Goal: Task Accomplishment & Management: Manage account settings

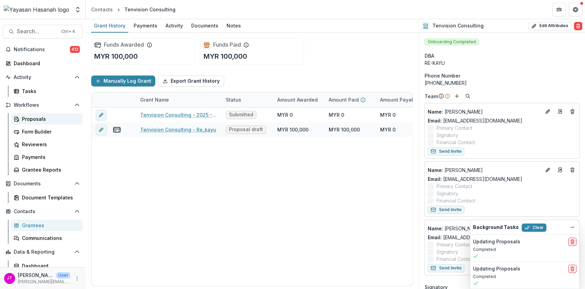
click at [49, 120] on div "Proposals" at bounding box center [49, 118] width 55 height 7
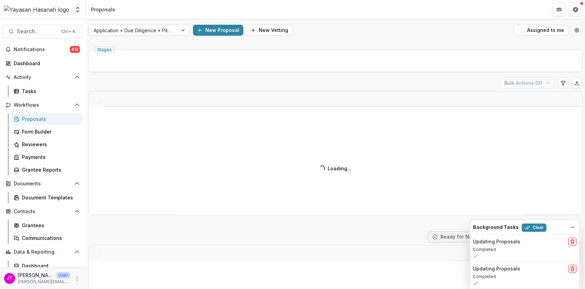
click at [183, 32] on div at bounding box center [184, 30] width 12 height 10
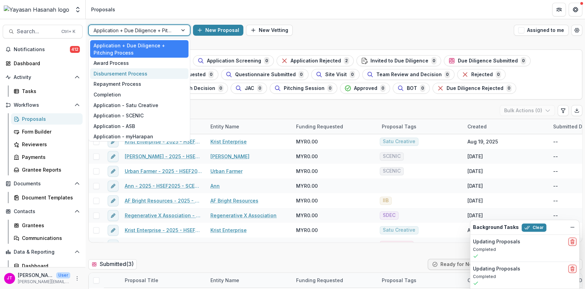
click at [143, 72] on div "Disbursement Process" at bounding box center [139, 73] width 98 height 11
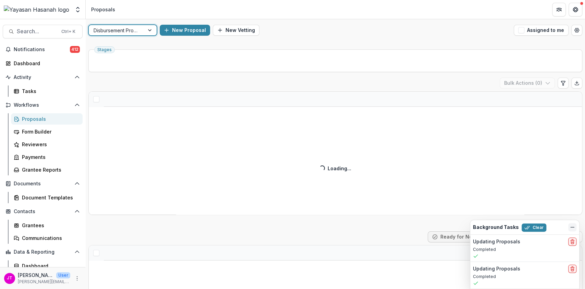
click at [576, 230] on button "Dismiss" at bounding box center [572, 227] width 8 height 8
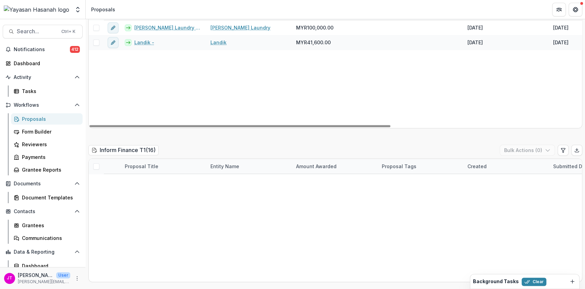
scroll to position [1005, 0]
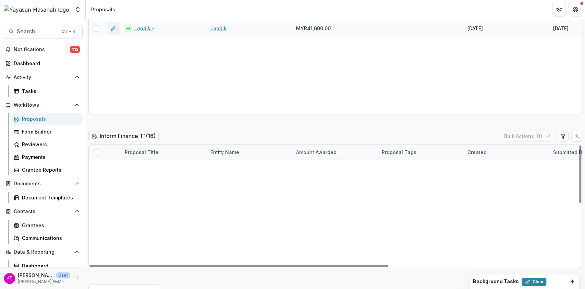
click at [93, 149] on span at bounding box center [96, 152] width 6 height 6
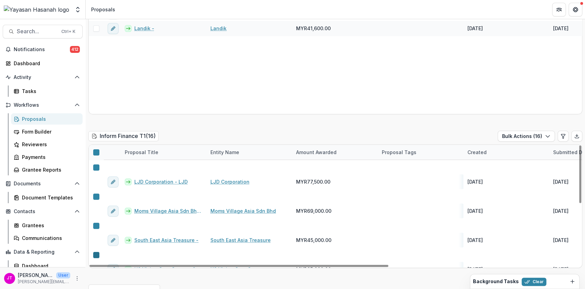
click at [96, 255] on icon at bounding box center [96, 255] width 0 height 0
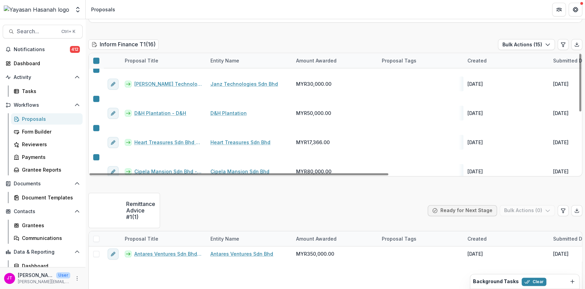
scroll to position [82, 0]
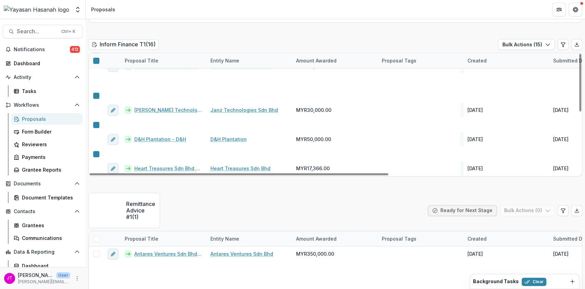
click at [96, 212] on icon at bounding box center [96, 212] width 0 height 0
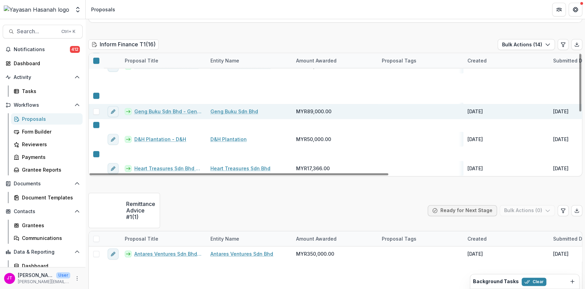
scroll to position [36, 0]
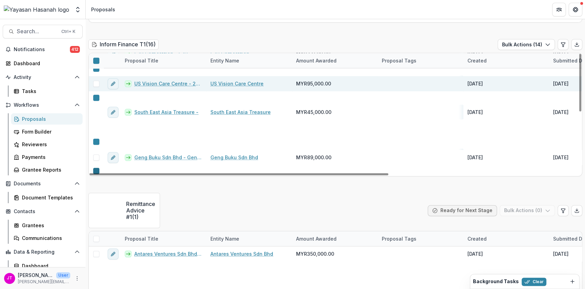
click at [97, 171] on polyline at bounding box center [98, 172] width 3 height 3
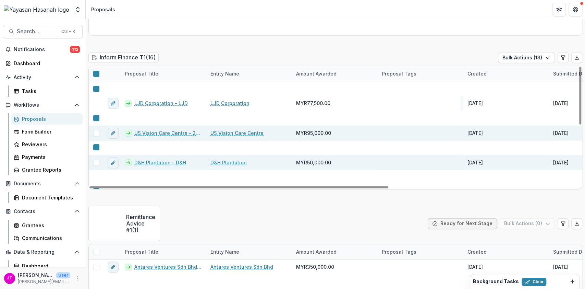
scroll to position [1051, 0]
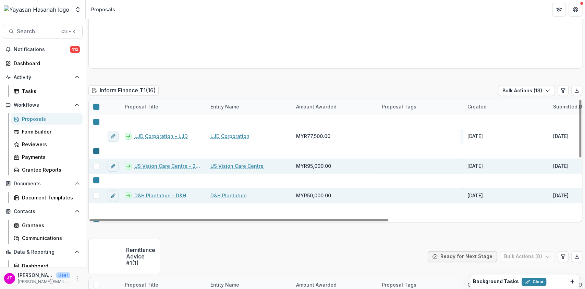
click at [97, 151] on polyline at bounding box center [98, 152] width 3 height 3
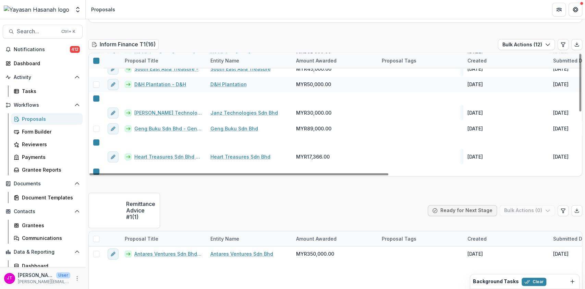
scroll to position [128, 0]
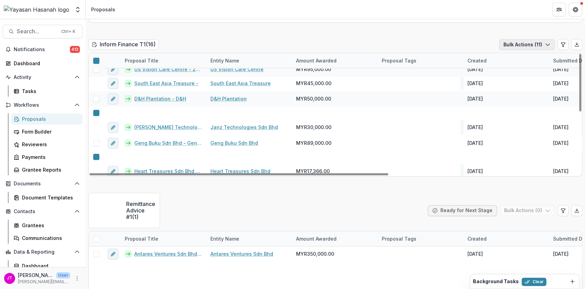
click at [545, 42] on icon "button" at bounding box center [547, 44] width 5 height 5
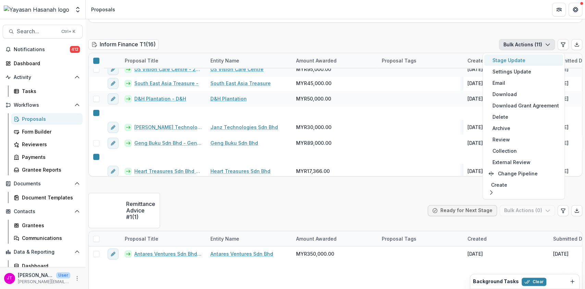
click at [540, 62] on button "Stage Update" at bounding box center [523, 60] width 79 height 11
select select "**********"
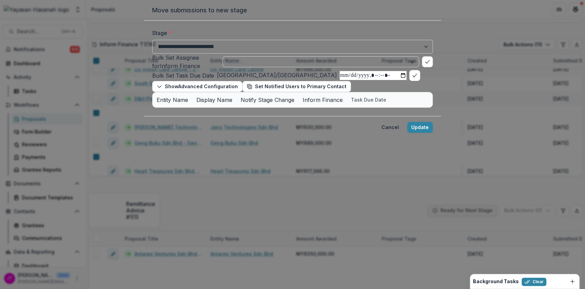
click at [433, 53] on select "**********" at bounding box center [292, 47] width 281 height 14
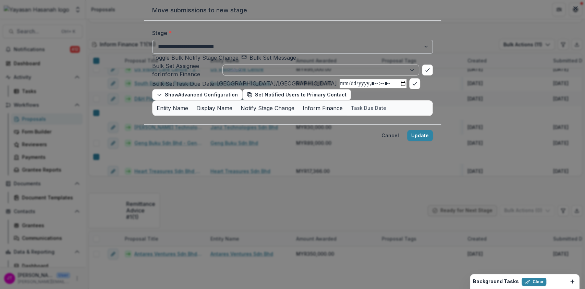
select select "**********"
click at [152, 53] on select "**********" at bounding box center [292, 47] width 281 height 14
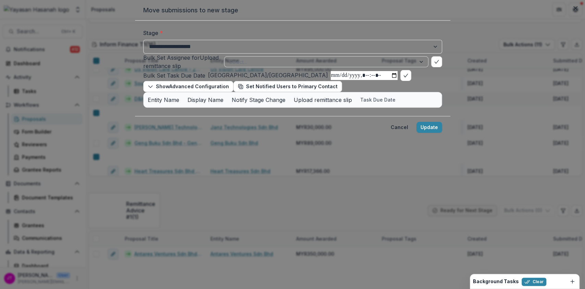
click at [442, 85] on div "Bulk Set Assignee for Upload remittance slip Select... Bulk Set Task Due Date […" at bounding box center [292, 72] width 299 height 38
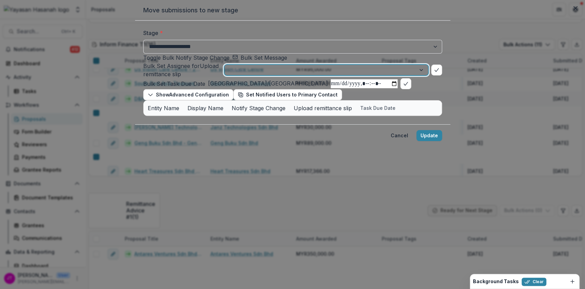
click at [401, 74] on div at bounding box center [319, 70] width 181 height 9
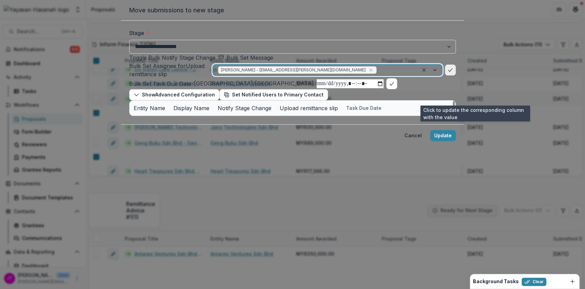
click at [453, 73] on icon "bulk-confirm-option" at bounding box center [450, 69] width 5 height 5
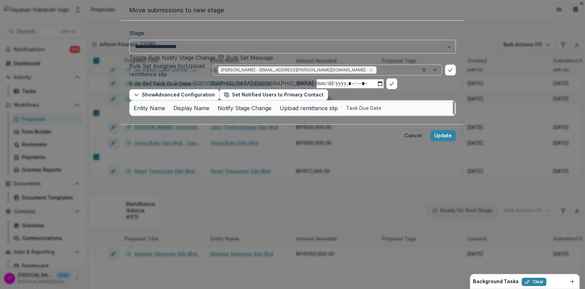
scroll to position [9, 0]
click at [219, 89] on button "Set Notified Users to Primary Contact" at bounding box center [273, 94] width 109 height 11
click at [226, 94] on rect "button" at bounding box center [227, 95] width 3 height 3
click at [224, 92] on icon "button" at bounding box center [226, 94] width 5 height 5
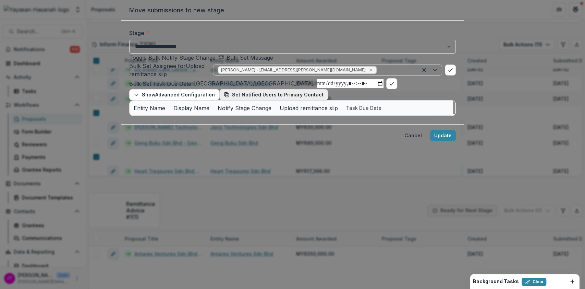
click at [224, 92] on icon "button" at bounding box center [226, 94] width 5 height 5
click at [112, 40] on div at bounding box center [102, 41] width 180 height 9
click at [111, 43] on div at bounding box center [102, 41] width 180 height 9
click at [135, 94] on polyline "button" at bounding box center [137, 95] width 4 height 2
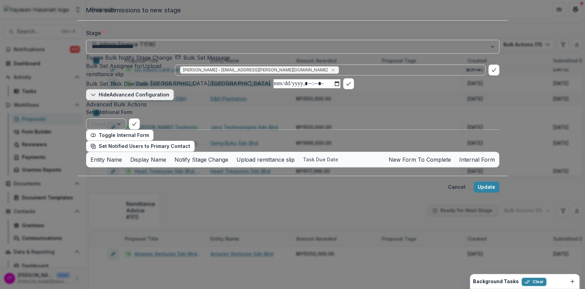
click at [115, 89] on button "Hide Advanced Configuration" at bounding box center [130, 94] width 88 height 11
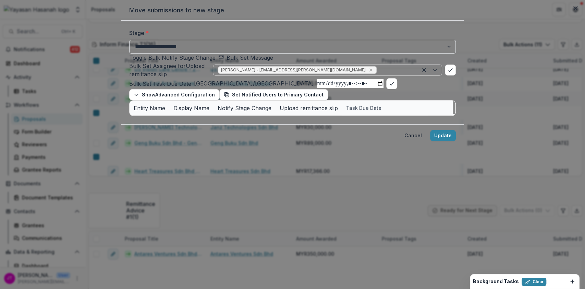
scroll to position [9, 0]
click at [456, 141] on button "Update" at bounding box center [443, 135] width 26 height 11
